Goal: Information Seeking & Learning: Learn about a topic

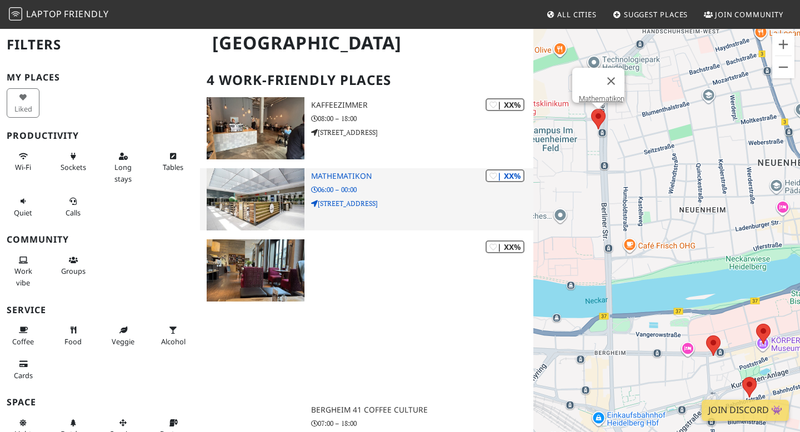
scroll to position [240, 0]
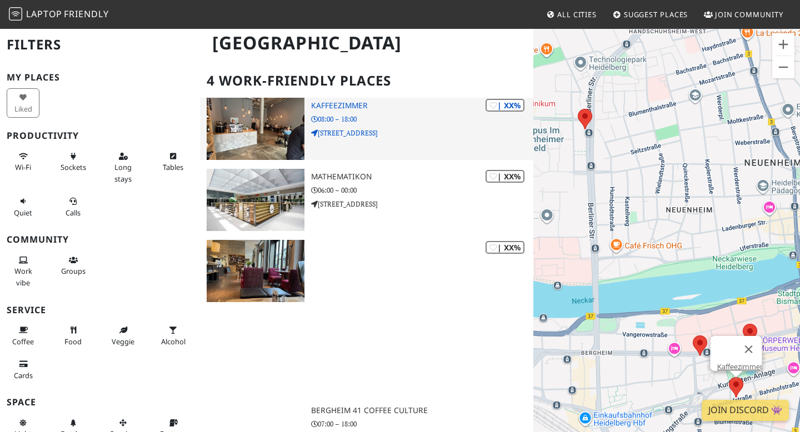
click at [316, 116] on p "08:00 – 18:00" at bounding box center [422, 119] width 222 height 11
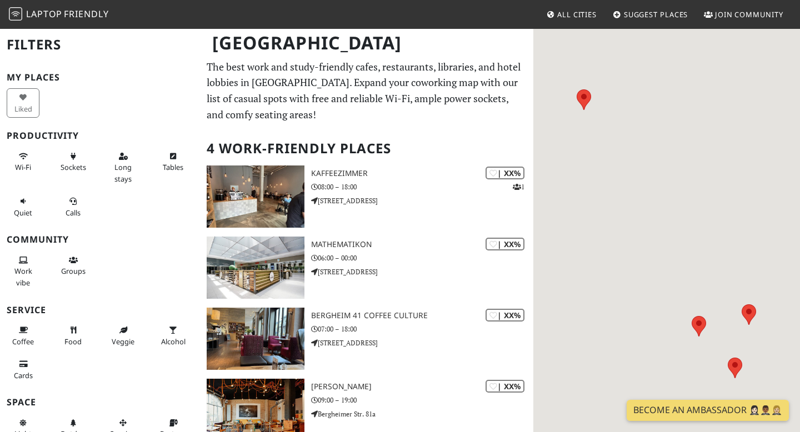
scroll to position [88, 0]
